Goal: Task Accomplishment & Management: Manage account settings

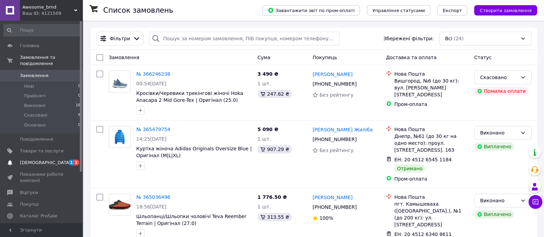
click at [55, 160] on span "[DEMOGRAPHIC_DATA]" at bounding box center [42, 163] width 44 height 6
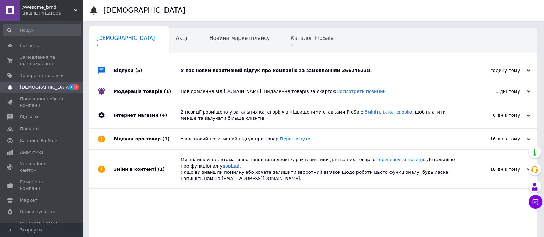
click at [529, 71] on use at bounding box center [528, 71] width 3 height 2
click at [528, 71] on use at bounding box center [528, 71] width 3 height 2
click at [530, 71] on div "годину тому [DATE]" at bounding box center [500, 70] width 76 height 21
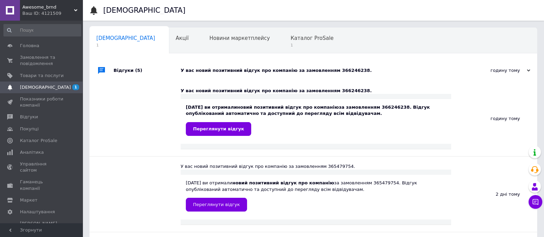
click at [530, 71] on div "годину тому [DATE]" at bounding box center [500, 70] width 76 height 21
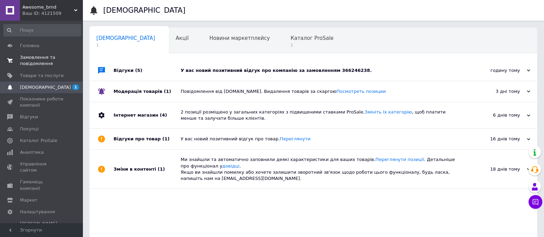
click at [33, 62] on span "Замовлення та повідомлення" at bounding box center [42, 60] width 44 height 12
